Goal: Task Accomplishment & Management: Manage account settings

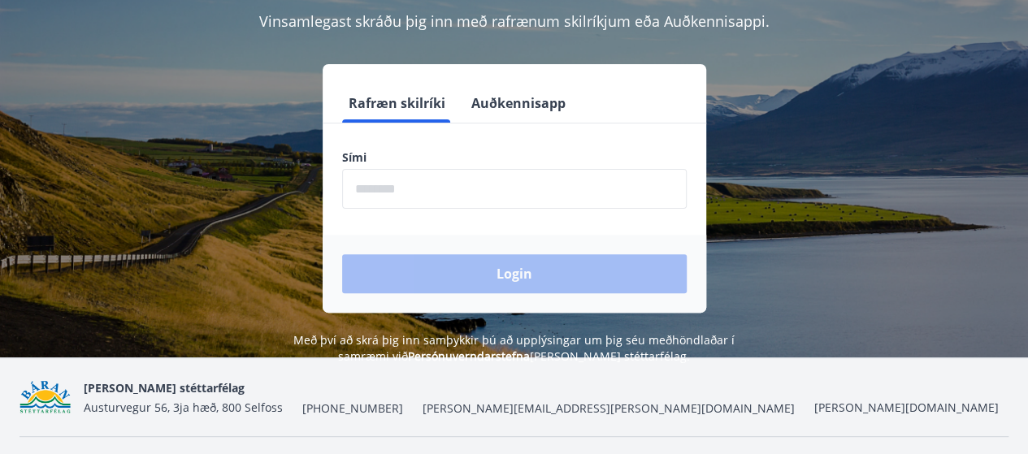
scroll to position [163, 0]
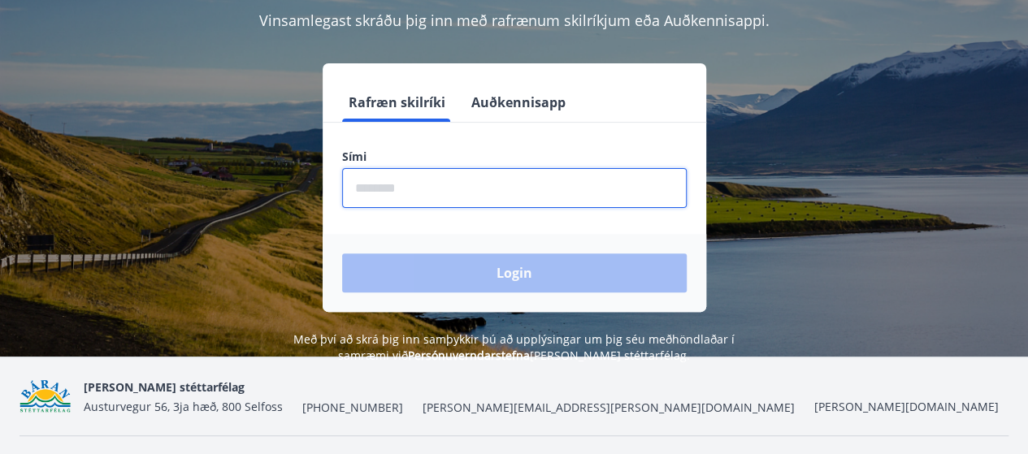
drag, startPoint x: 442, startPoint y: 191, endPoint x: 479, endPoint y: 185, distance: 37.2
click at [442, 191] on input "phone" at bounding box center [514, 188] width 345 height 40
type input "********"
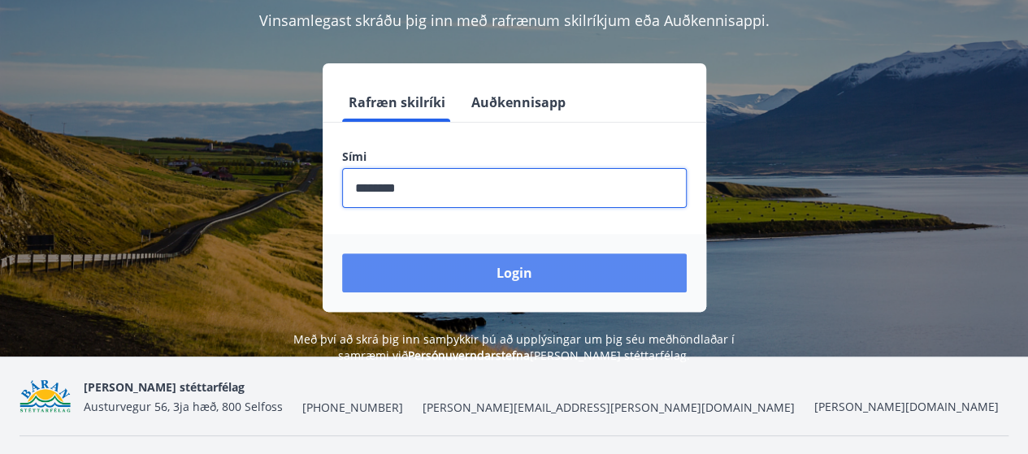
click at [484, 272] on button "Login" at bounding box center [514, 273] width 345 height 39
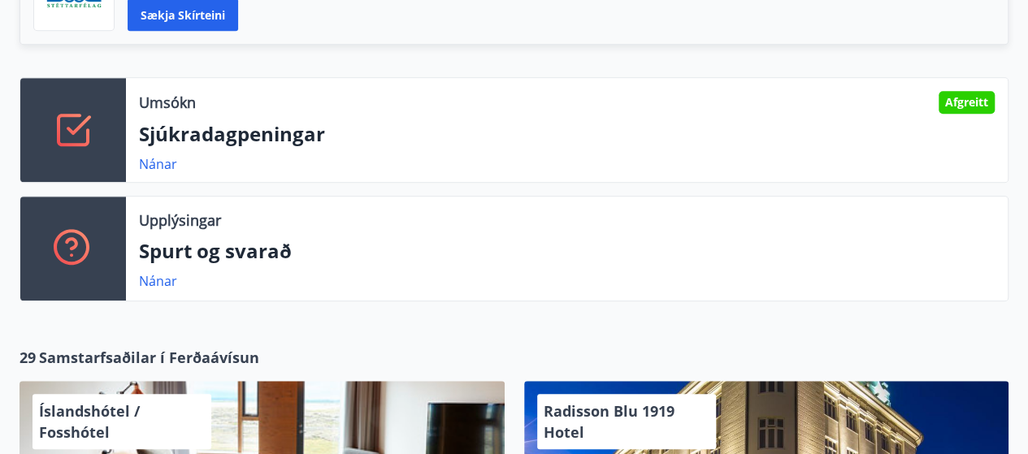
scroll to position [488, 0]
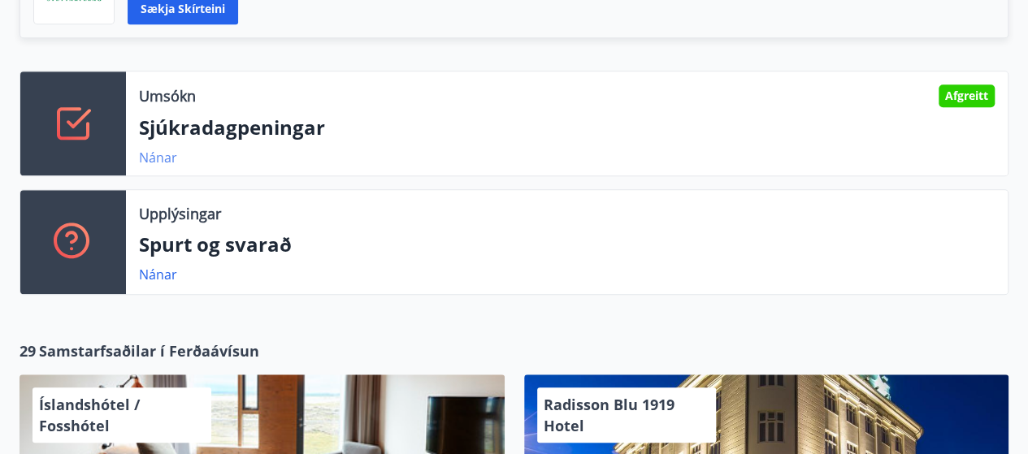
click at [145, 158] on link "Nánar" at bounding box center [158, 158] width 38 height 18
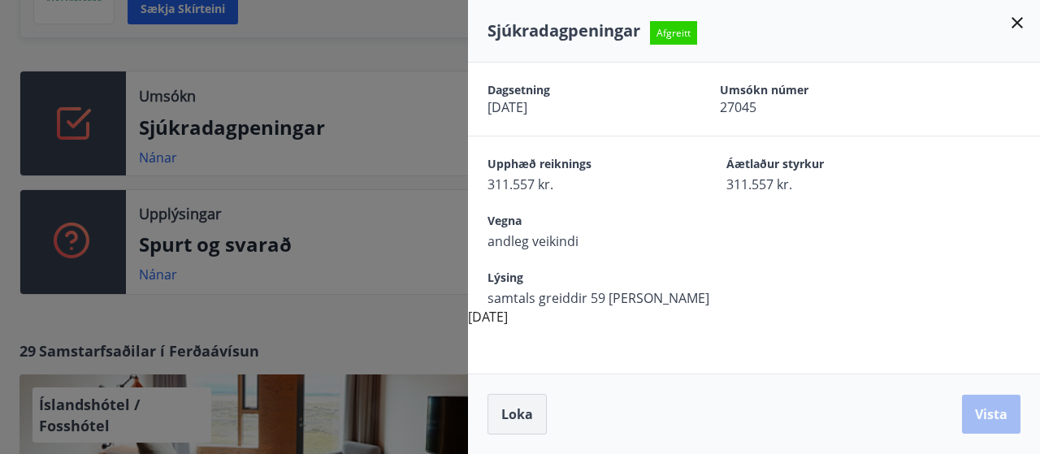
click at [519, 422] on span "Loka" at bounding box center [518, 415] width 32 height 18
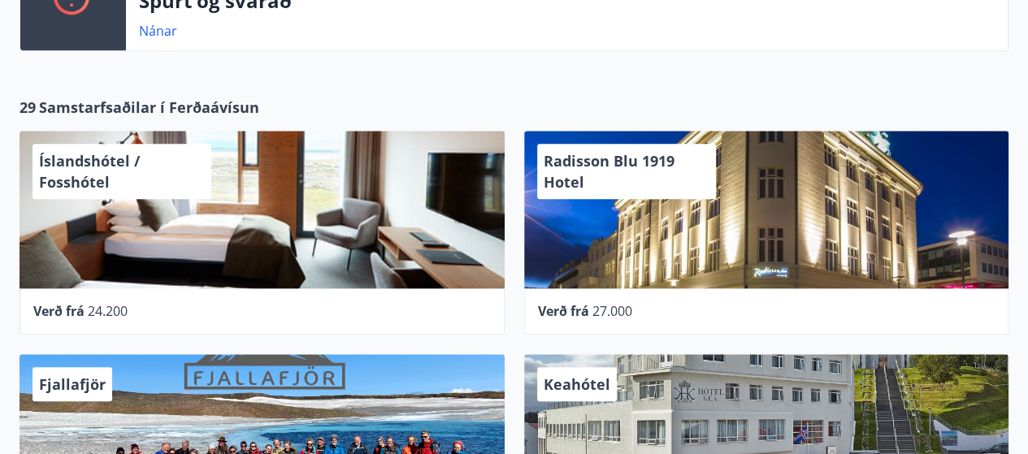
scroll to position [406, 0]
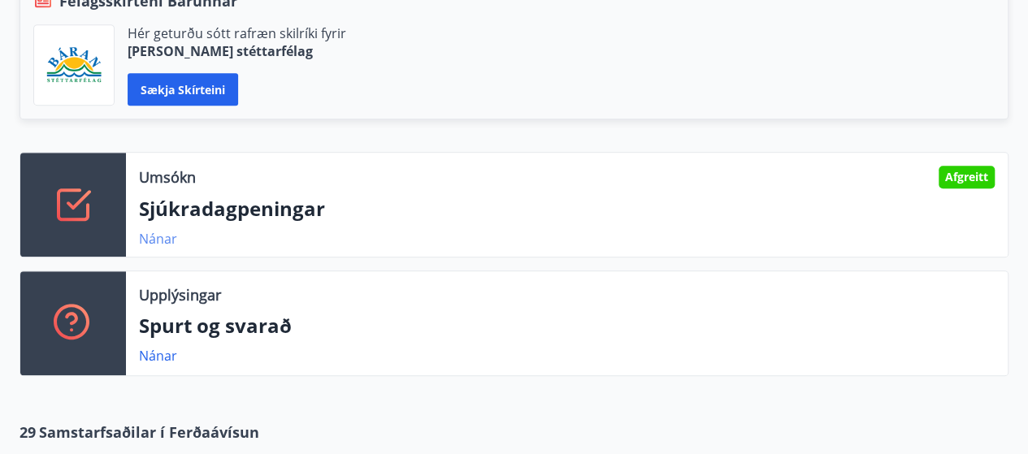
click at [158, 239] on link "Nánar" at bounding box center [158, 239] width 38 height 18
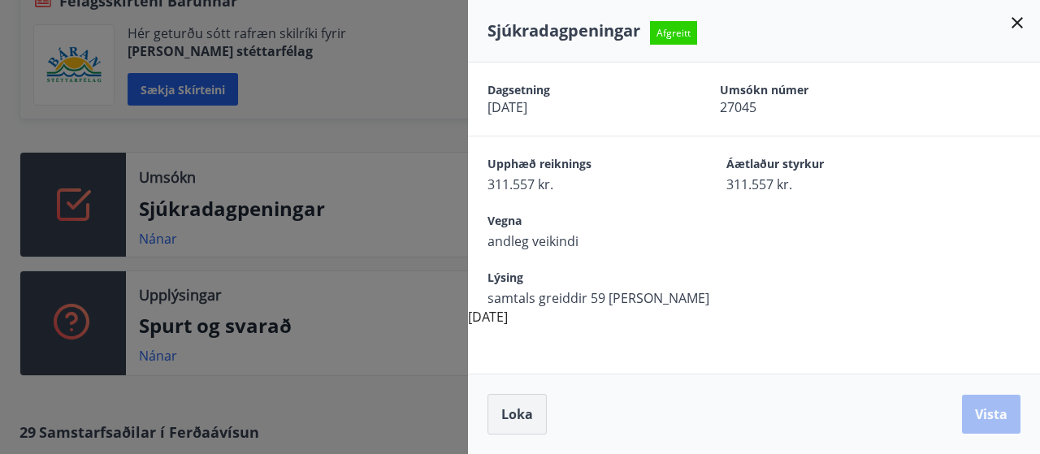
click at [530, 415] on span "Loka" at bounding box center [518, 415] width 32 height 18
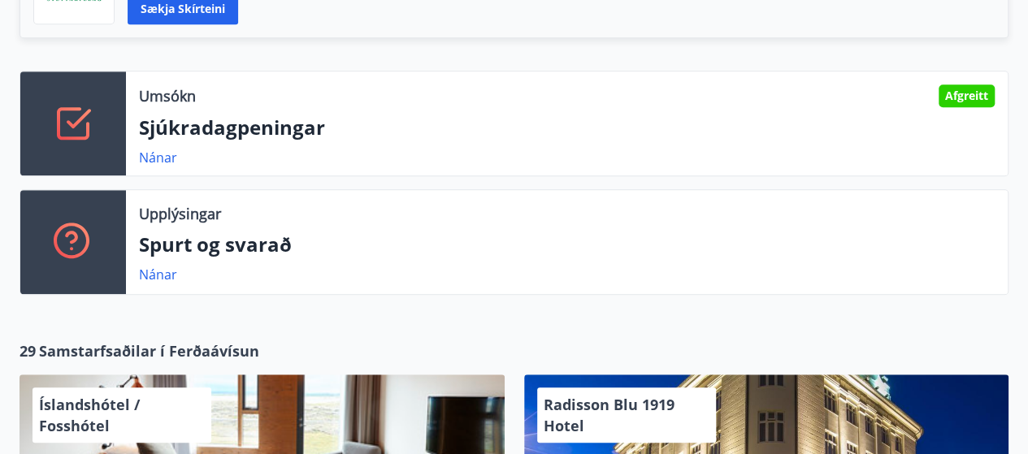
scroll to position [488, 0]
click at [161, 160] on link "Nánar" at bounding box center [158, 158] width 38 height 18
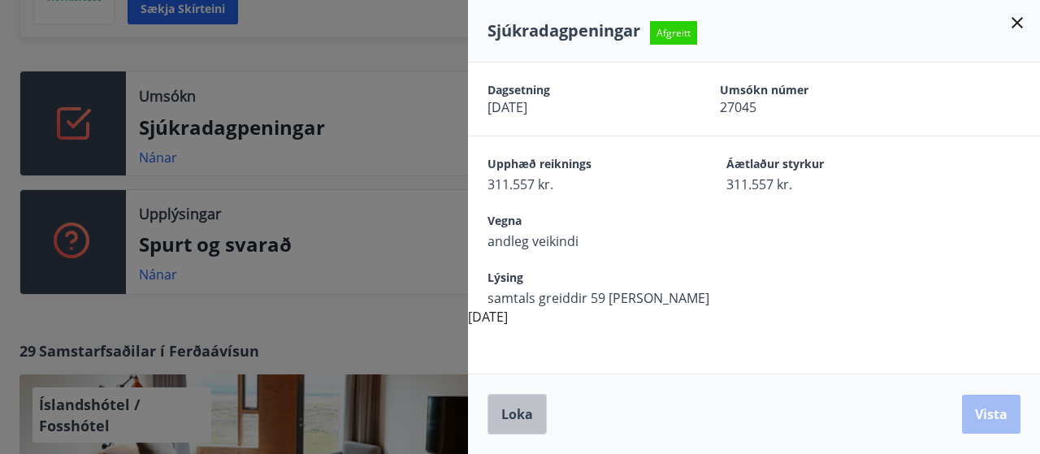
click at [517, 415] on span "Loka" at bounding box center [518, 415] width 32 height 18
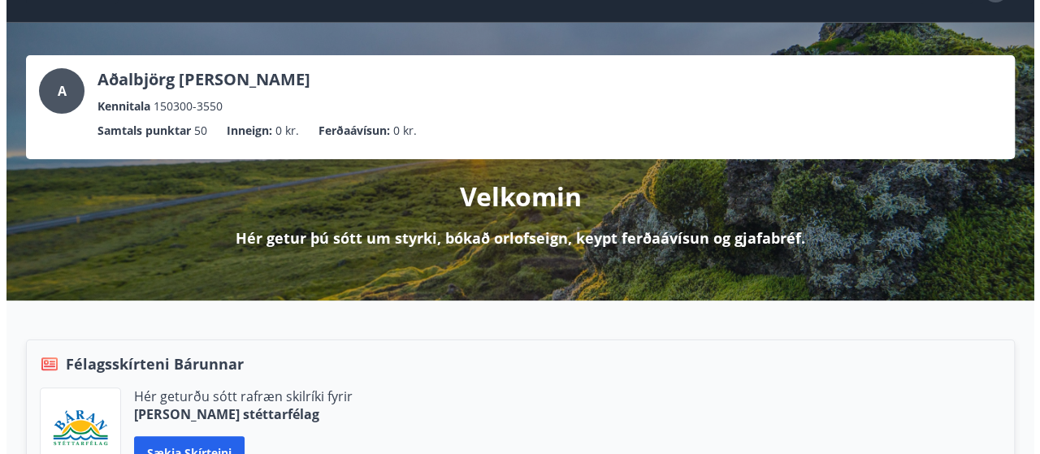
scroll to position [0, 0]
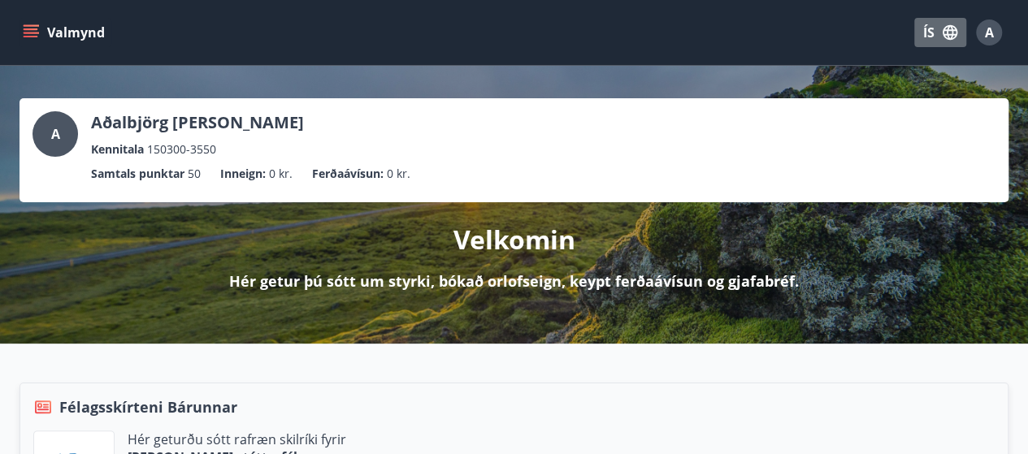
click at [946, 33] on icon "button" at bounding box center [950, 32] width 15 height 15
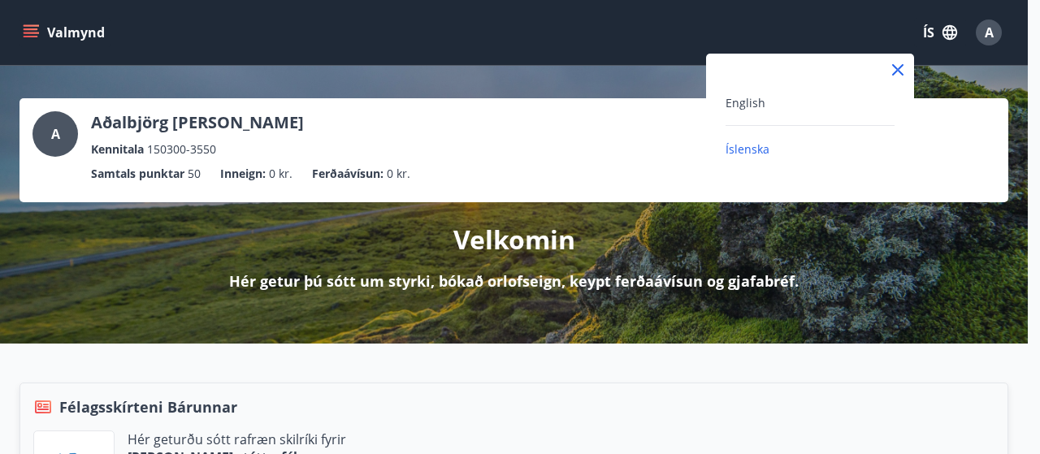
drag, startPoint x: 833, startPoint y: 31, endPoint x: 958, endPoint y: 28, distance: 124.4
click at [844, 30] on div at bounding box center [520, 227] width 1040 height 454
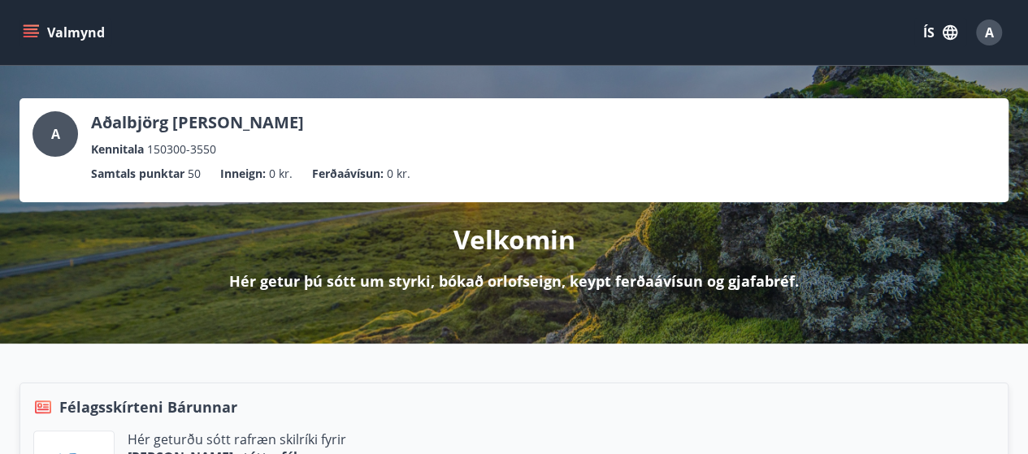
click at [979, 32] on div "A" at bounding box center [989, 33] width 26 height 26
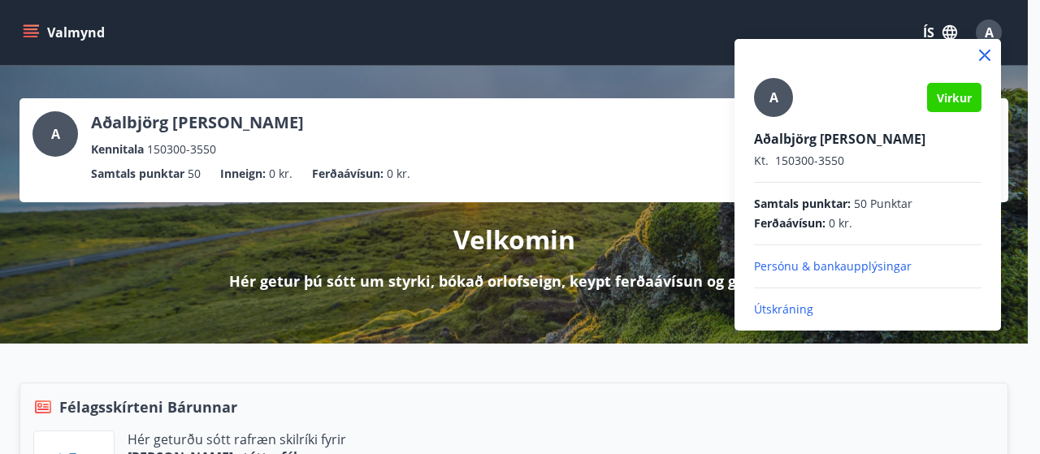
click at [801, 308] on p "Útskráning" at bounding box center [868, 310] width 228 height 16
drag, startPoint x: 776, startPoint y: 308, endPoint x: 884, endPoint y: 308, distance: 107.3
click at [788, 308] on p "Útskráning" at bounding box center [868, 310] width 228 height 16
